Goal: Task Accomplishment & Management: Use online tool/utility

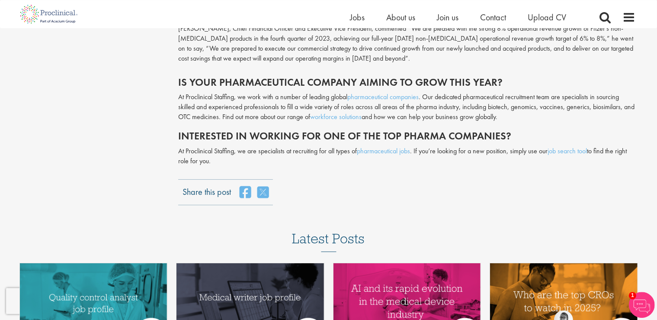
scroll to position [3290, 0]
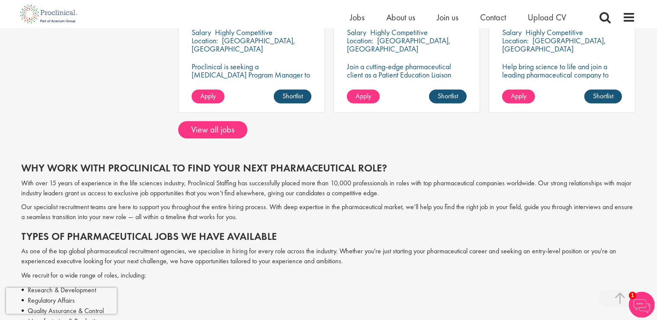
scroll to position [731, 0]
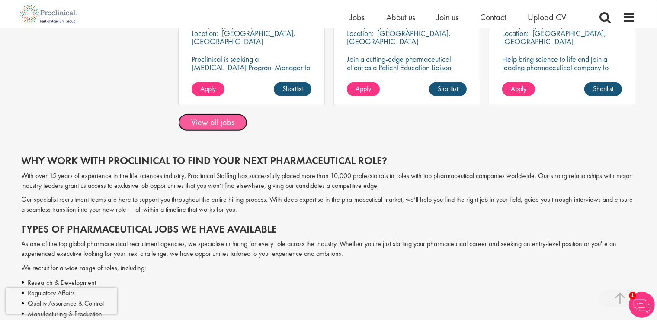
click at [206, 126] on link "View all jobs" at bounding box center [212, 122] width 69 height 17
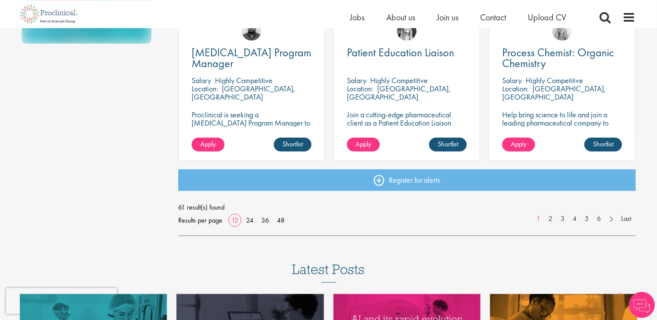
scroll to position [663, 0]
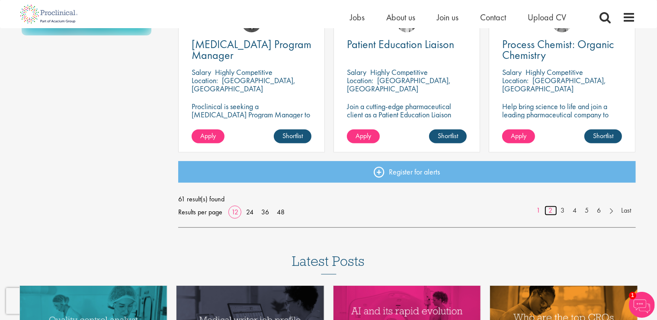
click at [549, 212] on link "2" at bounding box center [551, 211] width 13 height 10
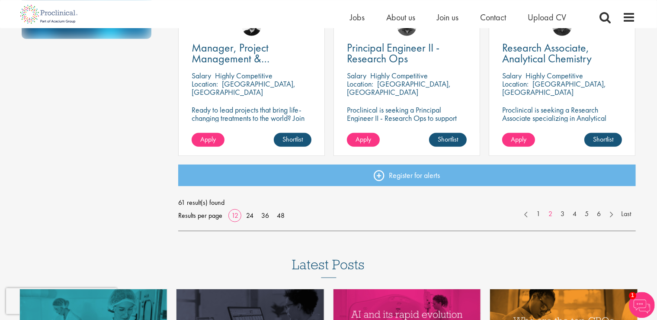
scroll to position [663, 0]
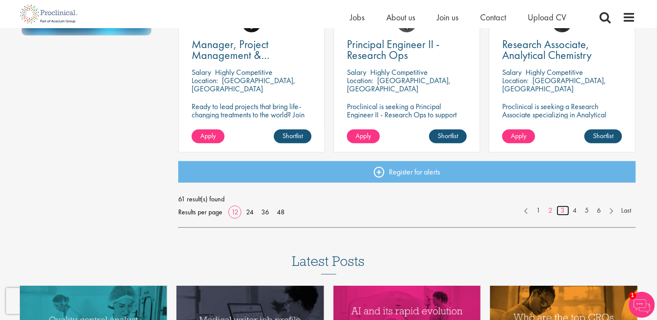
click at [564, 209] on link "3" at bounding box center [563, 211] width 13 height 10
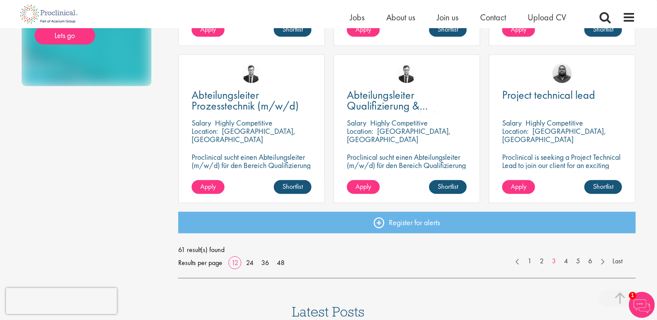
scroll to position [617, 0]
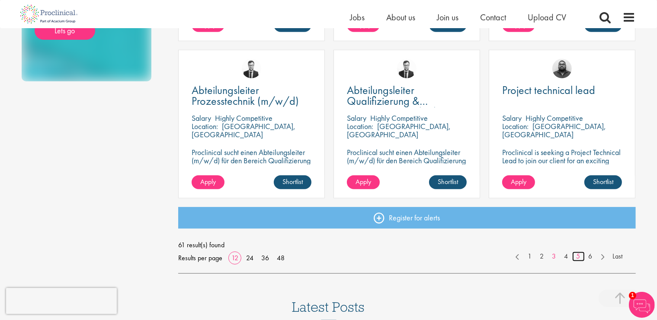
click at [582, 258] on link "5" at bounding box center [579, 256] width 13 height 10
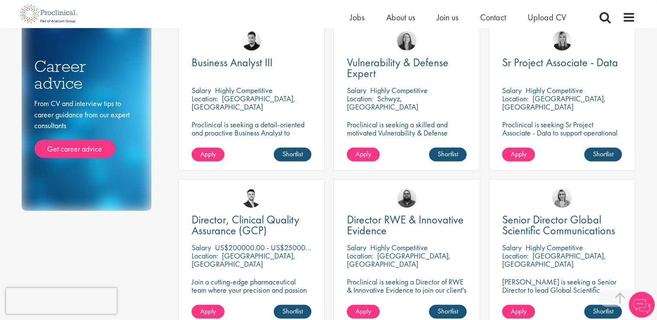
scroll to position [480, 0]
